Goal: Transaction & Acquisition: Purchase product/service

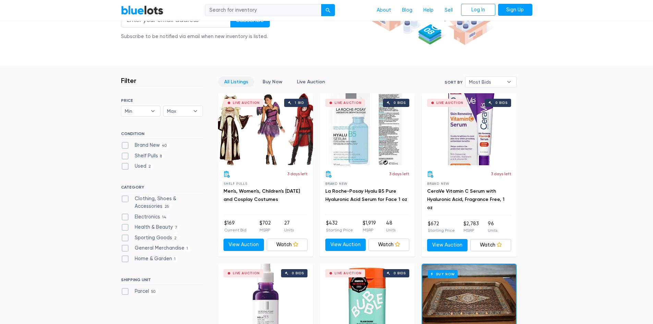
scroll to position [137, 0]
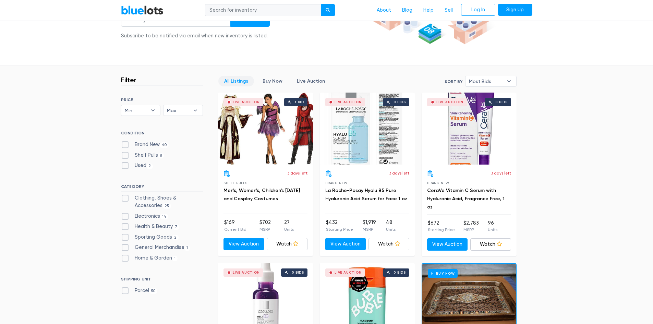
click at [124, 198] on label "Clothing, Shoes & Accessories 25" at bounding box center [162, 201] width 82 height 15
click at [124, 198] on Accessories"] "Clothing, Shoes & Accessories 25" at bounding box center [123, 196] width 4 height 4
checkbox Accessories"] "true"
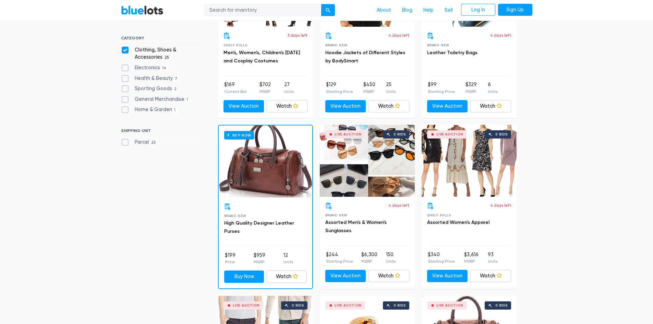
scroll to position [287, 0]
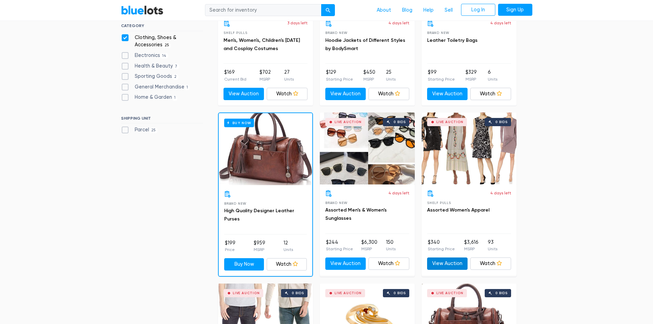
click at [453, 262] on link "View Auction" at bounding box center [447, 263] width 41 height 12
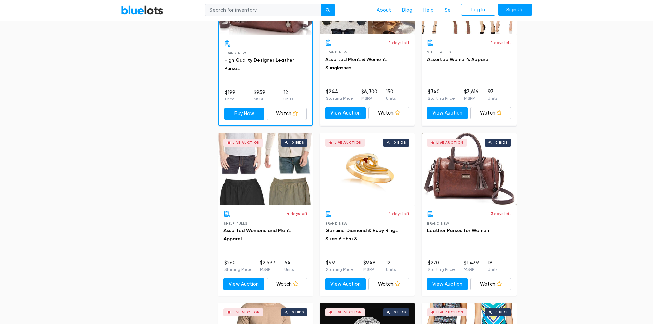
scroll to position [459, 0]
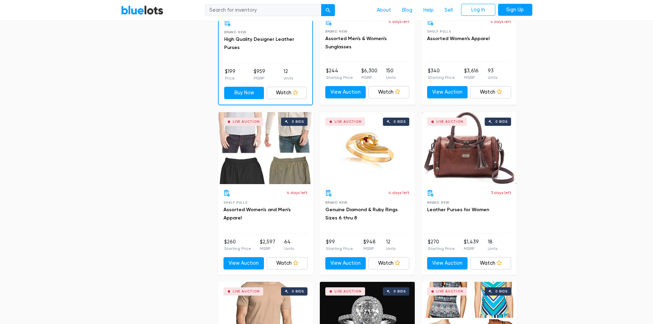
click at [275, 153] on div "Live Auction 0 bids" at bounding box center [265, 148] width 95 height 72
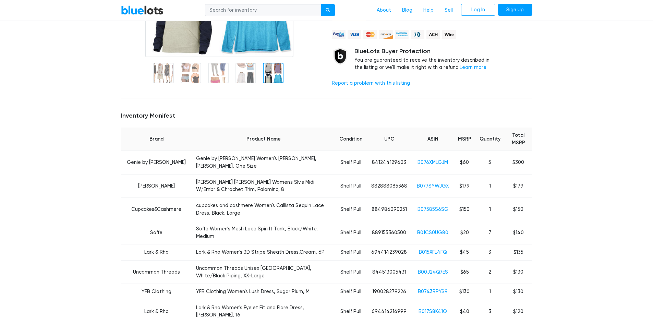
scroll to position [34, 0]
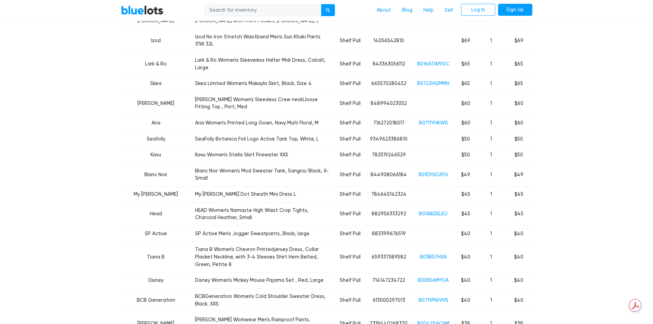
scroll to position [617, 0]
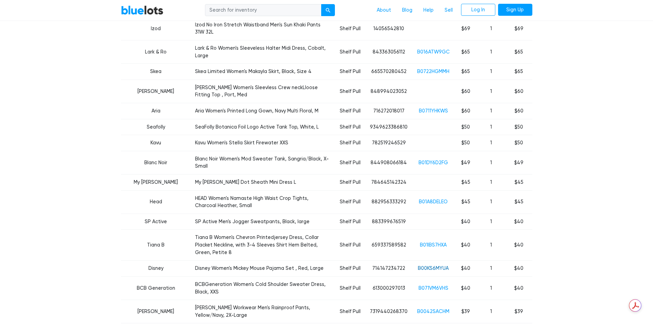
click at [427, 265] on link "B00KS6MYUA" at bounding box center [433, 268] width 31 height 6
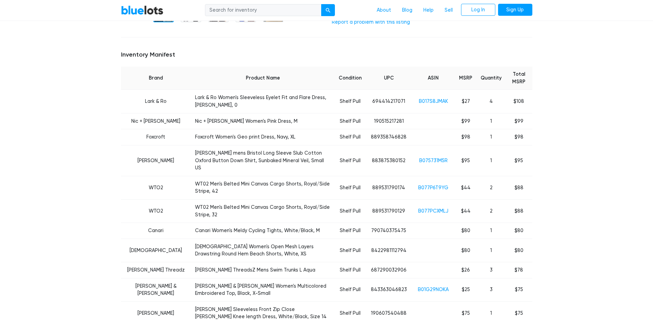
scroll to position [206, 0]
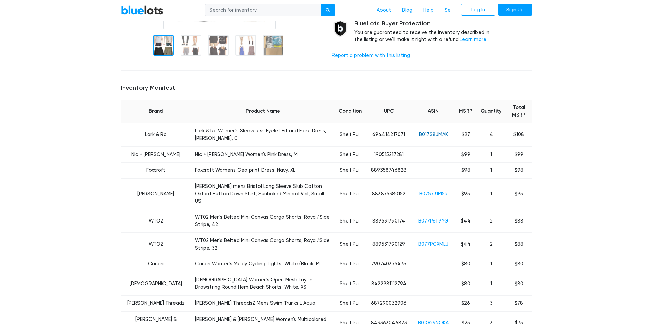
click at [425, 132] on link "B017S8JMAK" at bounding box center [433, 135] width 29 height 6
click at [432, 191] on link "B075731M5R" at bounding box center [433, 194] width 28 height 6
click at [438, 218] on link "B077P6T9YG" at bounding box center [433, 221] width 30 height 6
click at [432, 241] on link "B077PCXMLJ" at bounding box center [433, 244] width 30 height 6
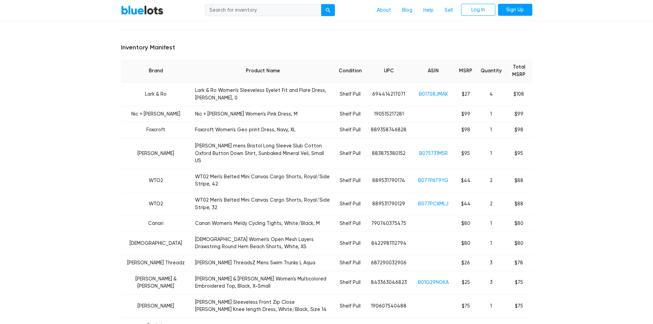
scroll to position [308, 0]
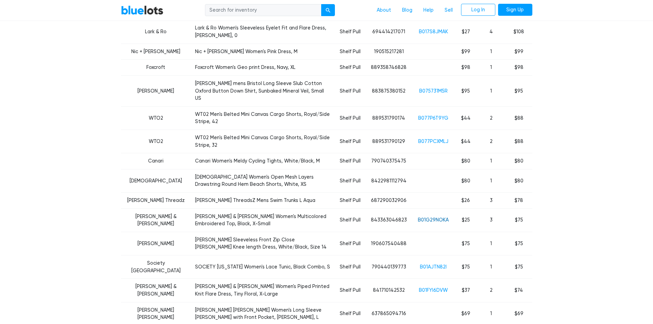
click at [430, 217] on link "B01G29NOKA" at bounding box center [433, 220] width 31 height 6
click at [428, 264] on link "B01AJTN82I" at bounding box center [433, 267] width 27 height 6
click at [426, 287] on link "B01FYI6DVW" at bounding box center [433, 290] width 29 height 6
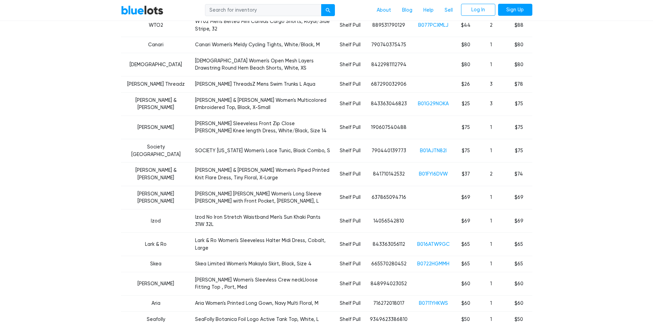
scroll to position [480, 0]
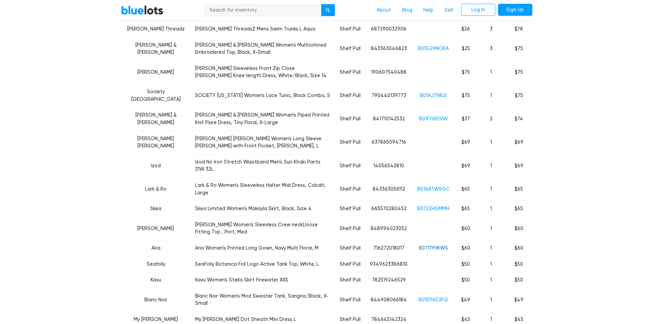
click at [441, 245] on link "B0711YHKWS" at bounding box center [433, 248] width 29 height 6
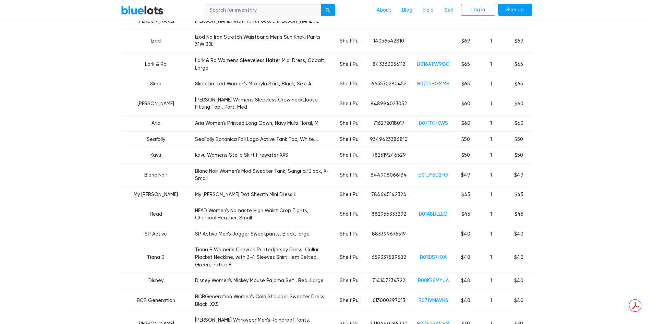
scroll to position [617, 0]
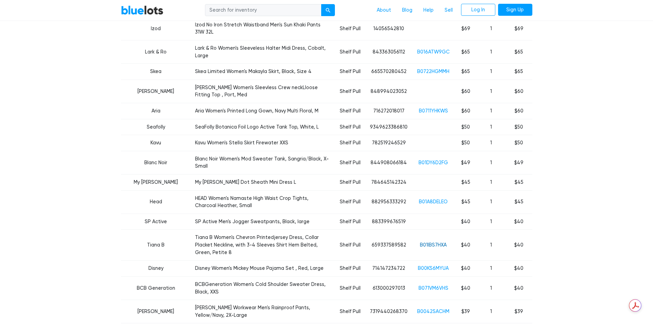
click at [430, 242] on link "B01IBS7HXA" at bounding box center [433, 245] width 27 height 6
click at [425, 265] on link "B00KS6MYUA" at bounding box center [433, 268] width 31 height 6
click at [431, 285] on link "B071VM6VHS" at bounding box center [433, 288] width 30 height 6
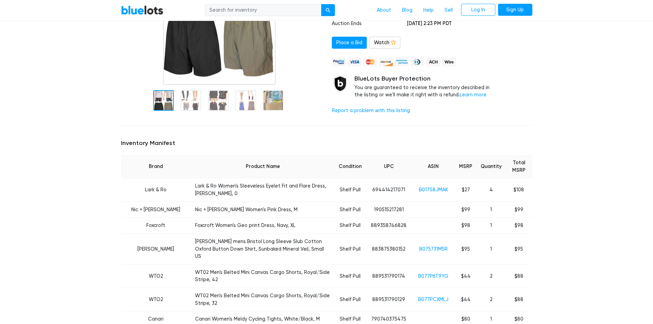
scroll to position [171, 0]
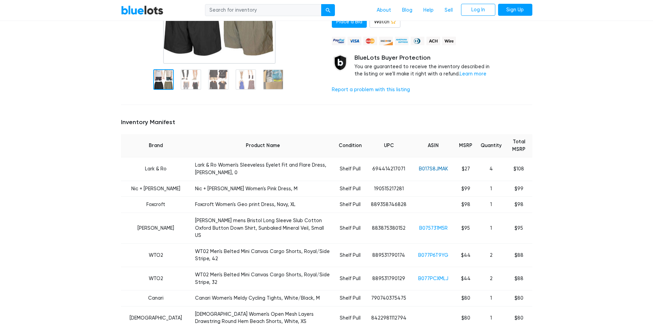
click at [432, 166] on link "B017S8JMAK" at bounding box center [433, 169] width 29 height 6
click at [434, 213] on td "B075731M5R" at bounding box center [433, 227] width 43 height 31
click at [436, 220] on td "B075731M5R" at bounding box center [433, 227] width 43 height 31
click at [432, 225] on link "B075731M5R" at bounding box center [433, 228] width 28 height 6
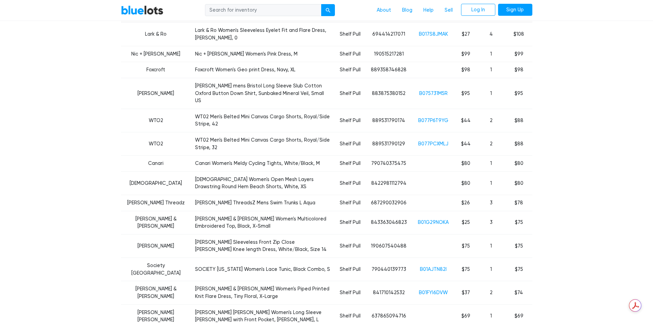
scroll to position [308, 0]
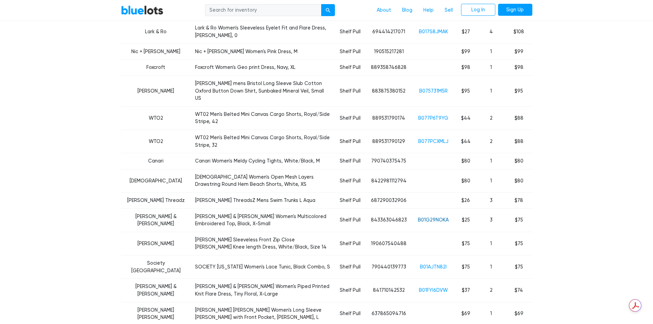
click at [428, 217] on link "B01G29NOKA" at bounding box center [433, 220] width 31 height 6
click at [435, 264] on link "B01AJTN82I" at bounding box center [433, 267] width 27 height 6
click at [432, 279] on td "B01FYI6DVW" at bounding box center [433, 290] width 43 height 23
click at [432, 287] on link "B01FYI6DVW" at bounding box center [433, 290] width 29 height 6
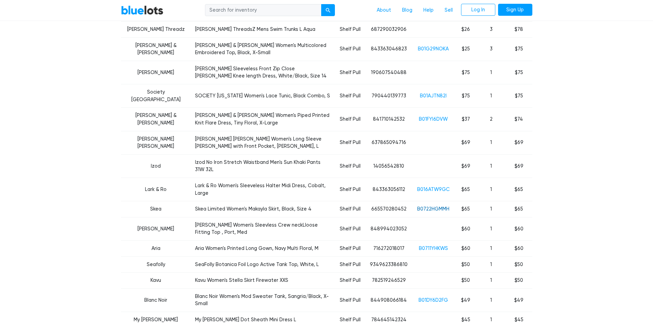
scroll to position [480, 0]
click at [433, 206] on link "B0722HGMMH" at bounding box center [433, 209] width 32 height 6
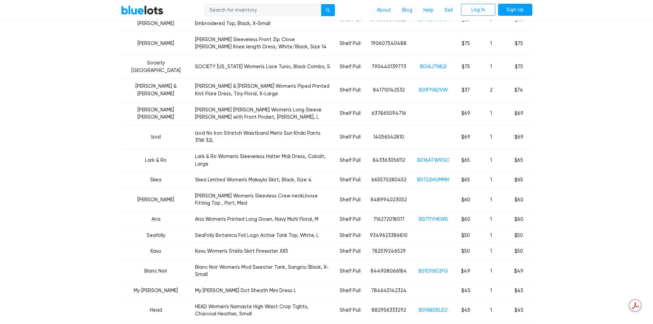
scroll to position [548, 0]
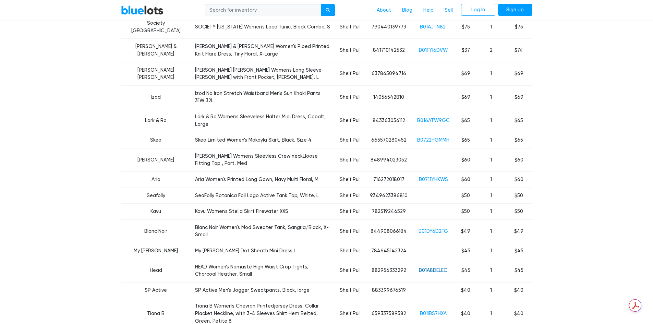
click at [438, 267] on link "B01A8DELEO" at bounding box center [433, 270] width 29 height 6
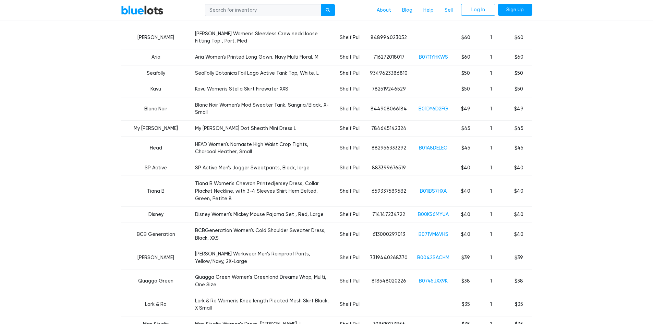
scroll to position [685, 0]
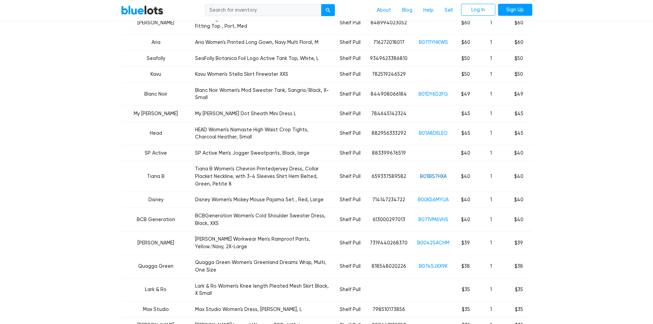
click at [438, 173] on link "B01IBS7HXA" at bounding box center [433, 176] width 27 height 6
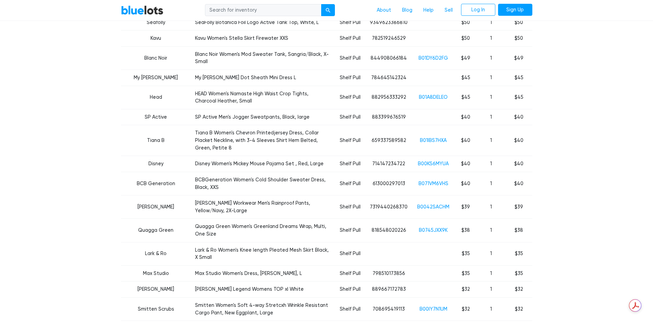
scroll to position [788, 0]
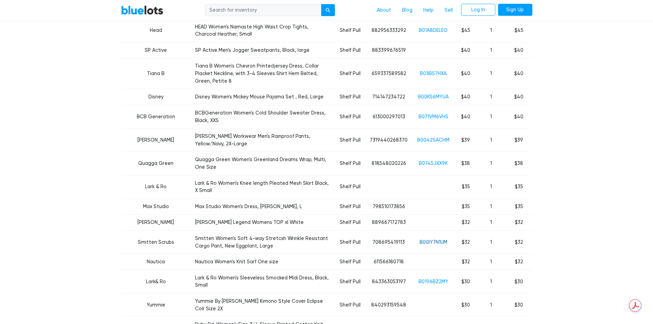
click at [434, 239] on link "B00IY7N1UM" at bounding box center [434, 242] width 28 height 6
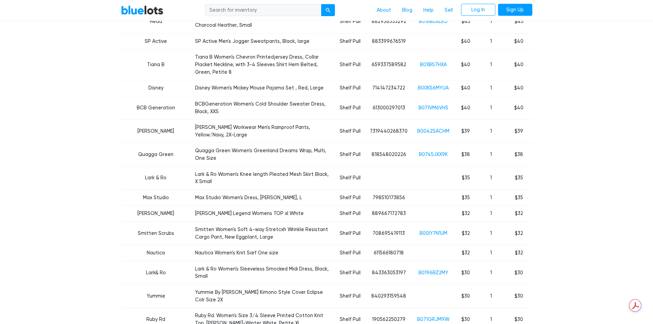
scroll to position [823, 0]
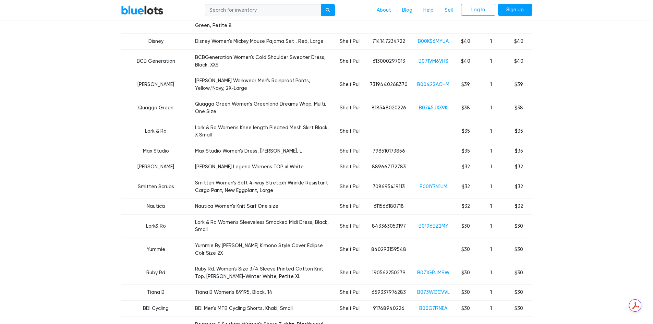
scroll to position [925, 0]
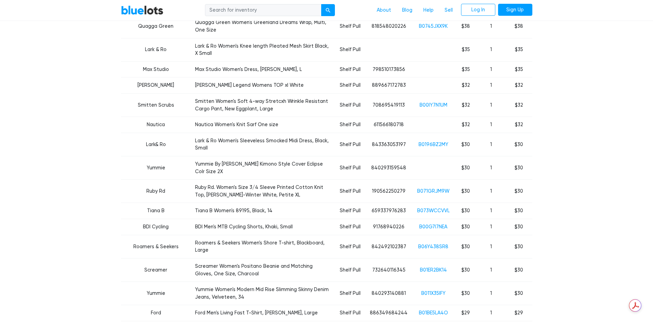
click at [436, 324] on link "B0156AMW7C" at bounding box center [433, 329] width 32 height 6
click at [428, 267] on link "B01ER2BK14" at bounding box center [433, 270] width 27 height 6
click at [424, 244] on link "B06Y438SR8" at bounding box center [433, 247] width 30 height 6
click at [431, 244] on link "B06Y438SR8" at bounding box center [433, 247] width 30 height 6
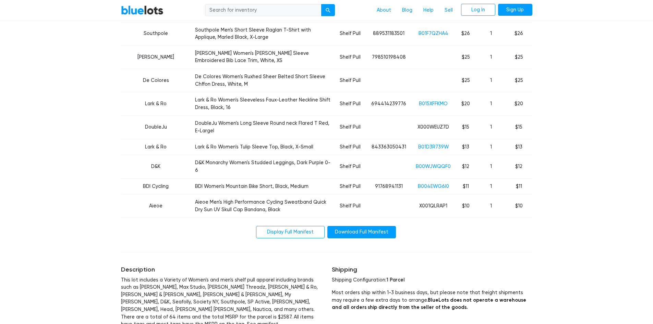
scroll to position [1234, 0]
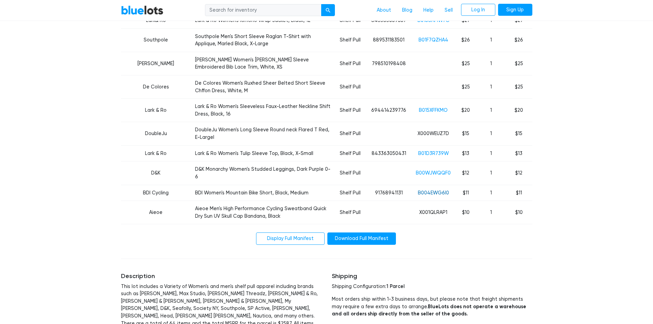
click at [428, 190] on link "B004EWG6I0" at bounding box center [433, 193] width 31 height 6
click at [438, 190] on link "B004EWG6I0" at bounding box center [433, 193] width 31 height 6
click at [444, 170] on link "B00WJWQQF0" at bounding box center [433, 173] width 35 height 6
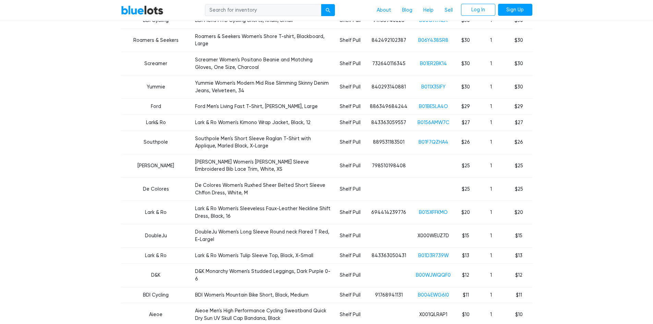
scroll to position [1131, 0]
click at [426, 210] on link "B015XFFKMO" at bounding box center [433, 213] width 29 height 6
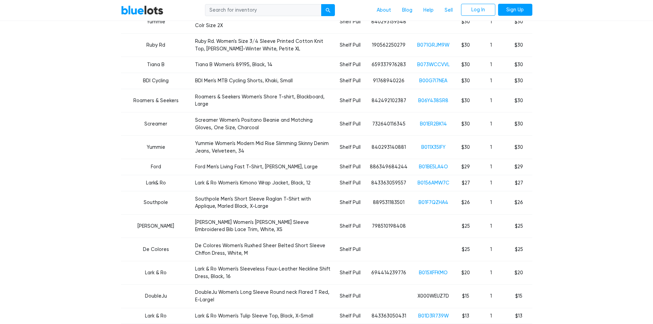
scroll to position [960, 0]
